Goal: Check status: Check status

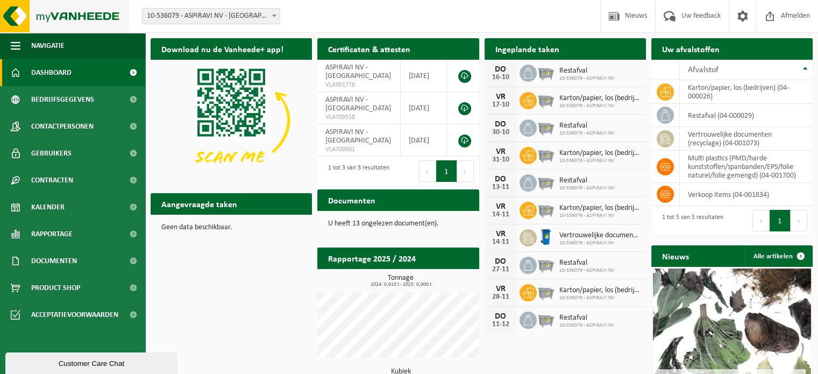
click at [107, 18] on img at bounding box center [64, 16] width 129 height 32
click at [89, 204] on link "Kalender" at bounding box center [72, 206] width 145 height 27
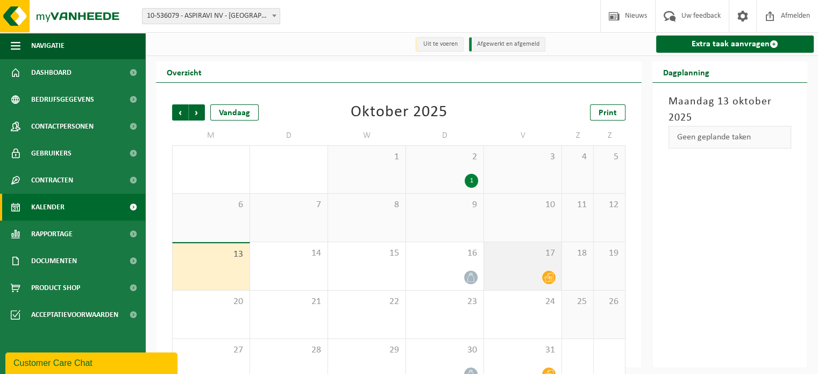
click at [497, 269] on div "17" at bounding box center [522, 266] width 77 height 48
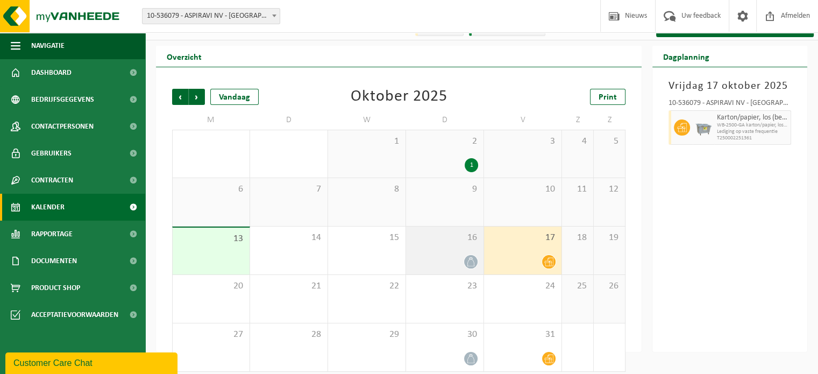
scroll to position [25, 0]
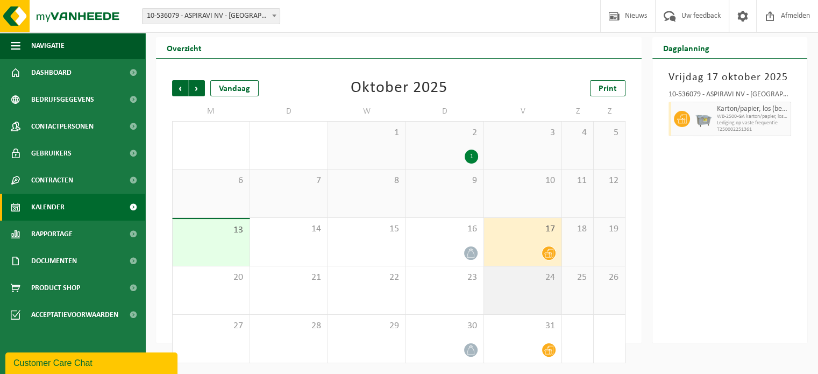
click at [526, 285] on div "24" at bounding box center [522, 290] width 77 height 48
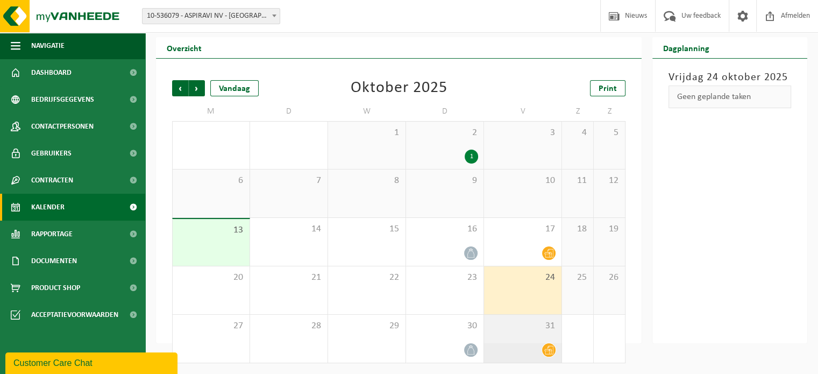
click at [532, 338] on div "31" at bounding box center [522, 338] width 77 height 48
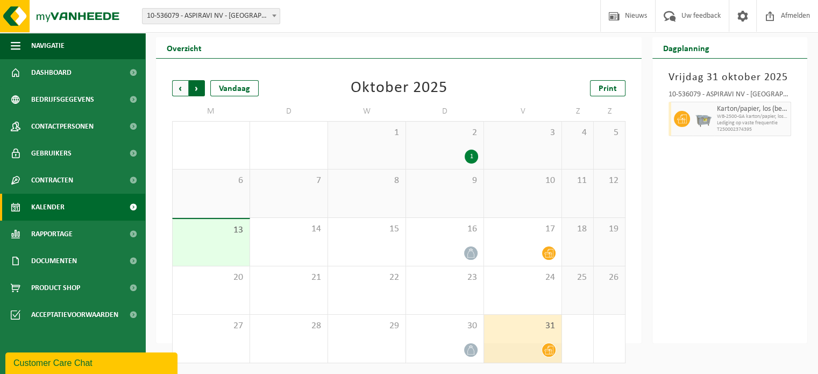
click at [178, 92] on span "Vorige" at bounding box center [180, 88] width 16 height 16
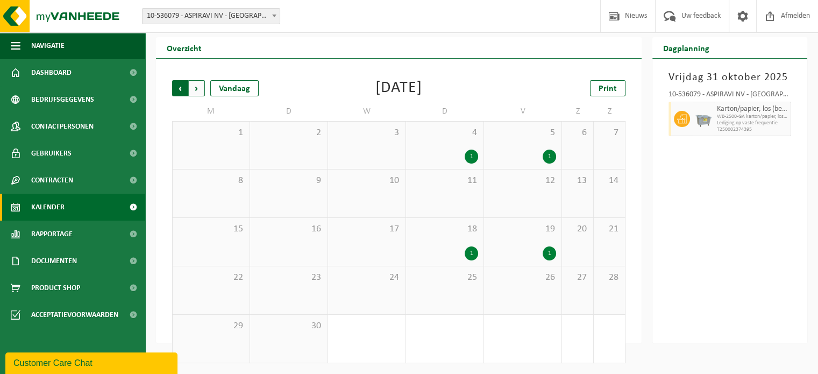
click at [200, 88] on span "Volgende" at bounding box center [197, 88] width 16 height 16
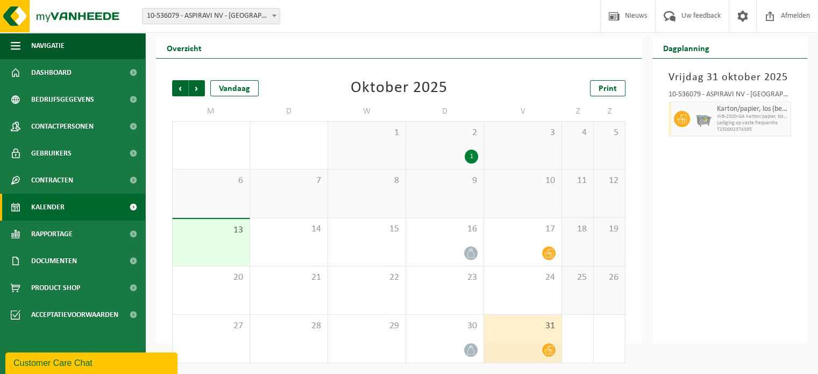
click at [464, 161] on div "1" at bounding box center [444, 156] width 67 height 14
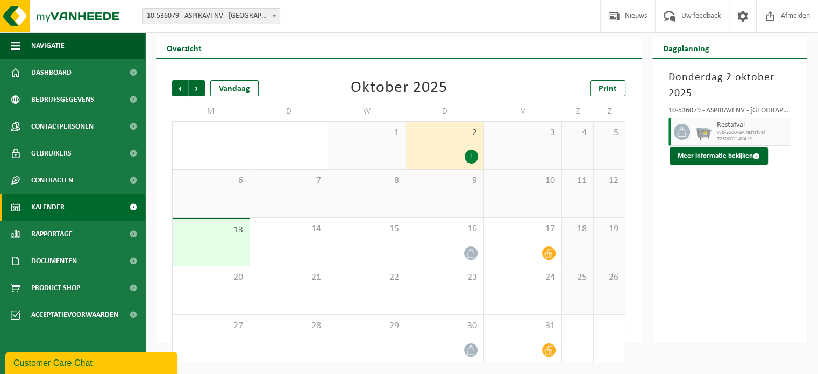
click at [534, 154] on div "3" at bounding box center [522, 144] width 77 height 47
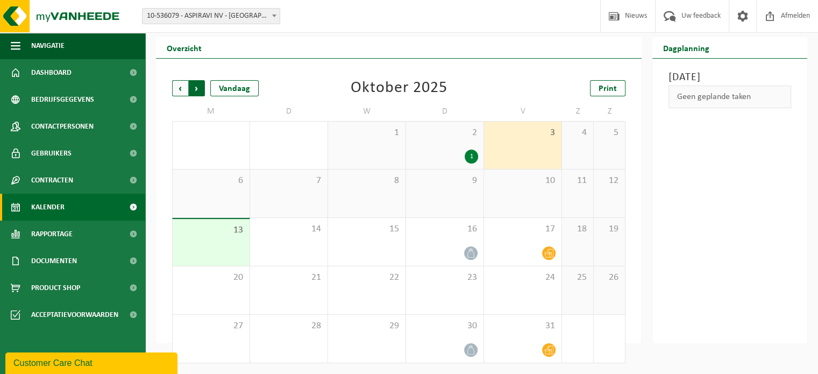
click at [178, 91] on span "Vorige" at bounding box center [180, 88] width 16 height 16
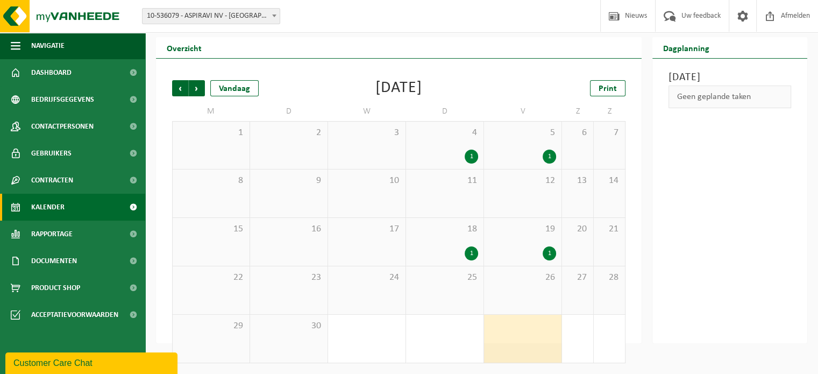
click at [528, 230] on span "19" at bounding box center [522, 229] width 67 height 12
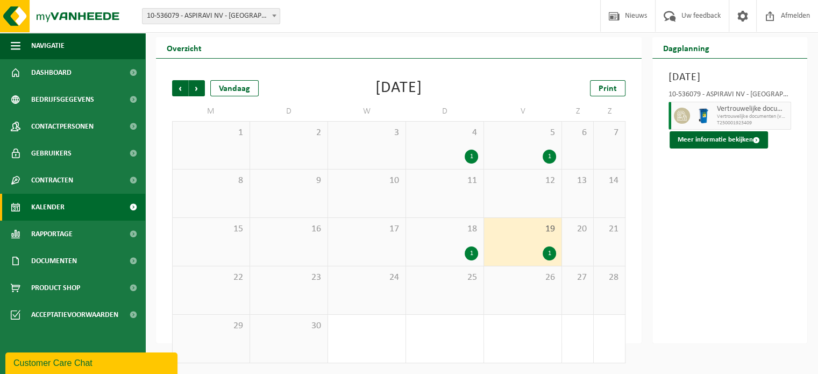
click at [445, 245] on div "18 1" at bounding box center [444, 242] width 77 height 48
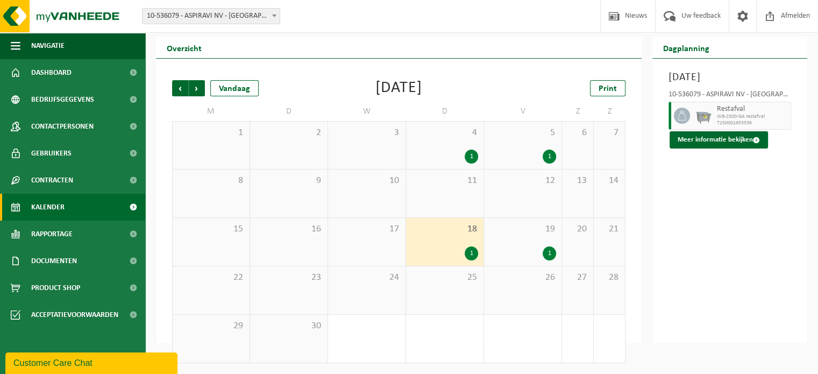
click at [514, 158] on div "1" at bounding box center [522, 156] width 67 height 14
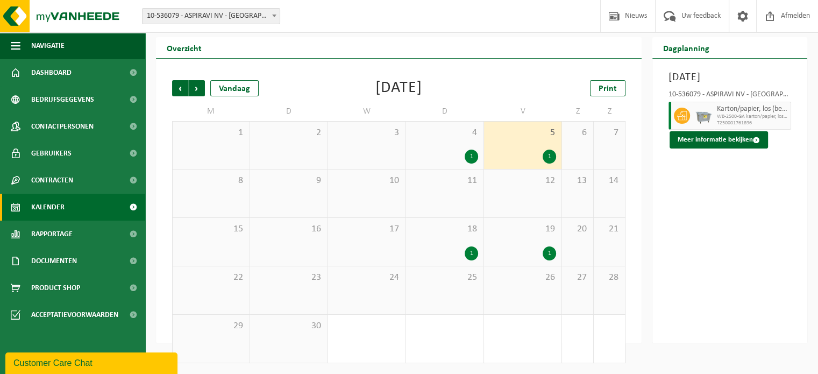
click at [427, 148] on div "4 1" at bounding box center [444, 144] width 77 height 47
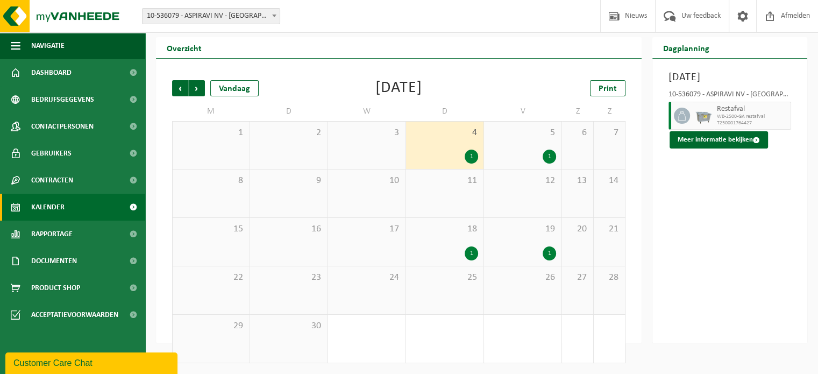
click at [518, 145] on div "5 1" at bounding box center [522, 144] width 77 height 47
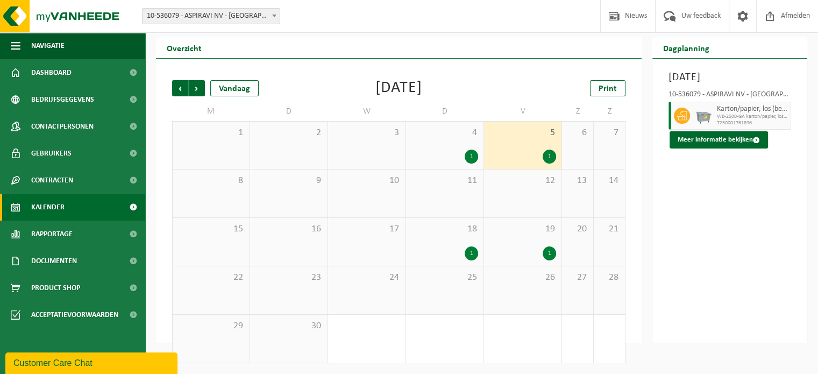
click at [224, 294] on div "22" at bounding box center [211, 290] width 77 height 48
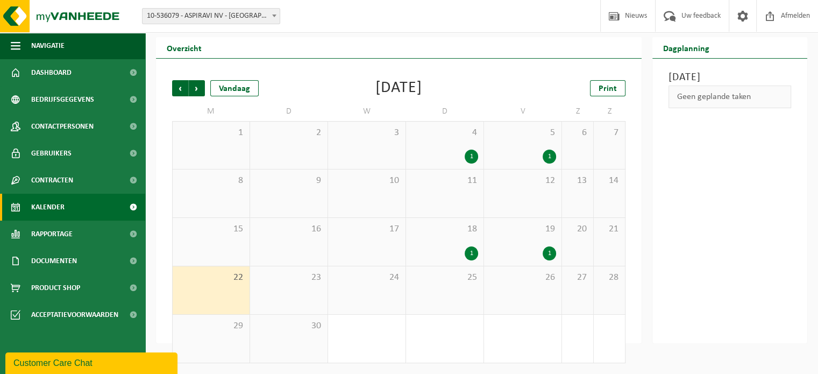
click at [554, 238] on div "19 1" at bounding box center [522, 242] width 77 height 48
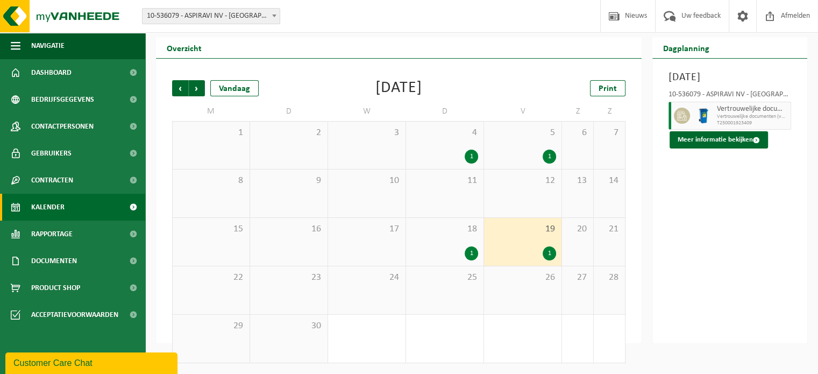
click at [227, 288] on div "22" at bounding box center [211, 290] width 77 height 48
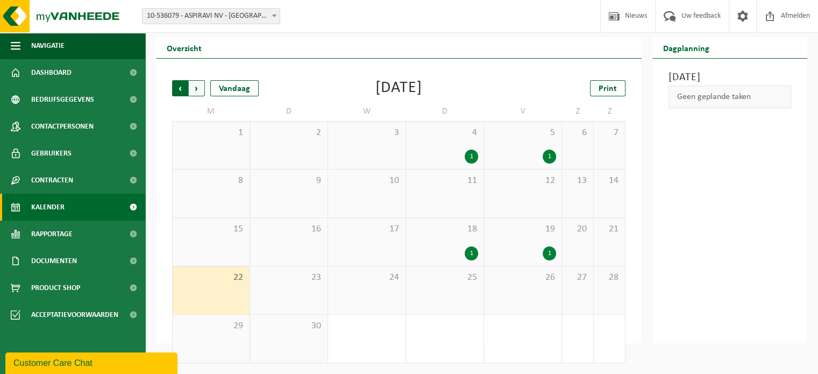
click at [198, 87] on span "Volgende" at bounding box center [197, 88] width 16 height 16
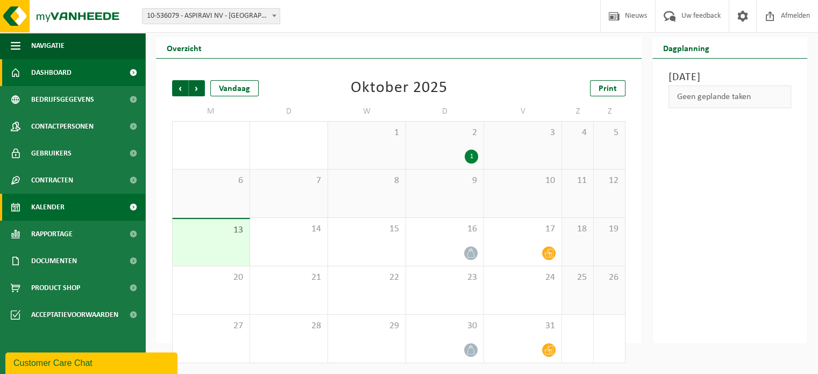
click at [54, 65] on span "Dashboard" at bounding box center [51, 72] width 40 height 27
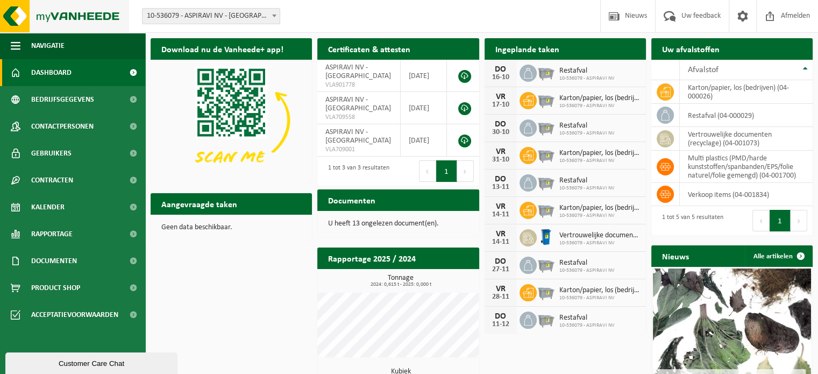
click at [79, 25] on img at bounding box center [64, 16] width 129 height 32
